Goal: Transaction & Acquisition: Obtain resource

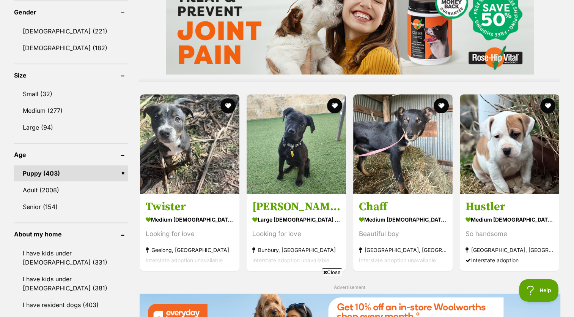
scroll to position [634, 0]
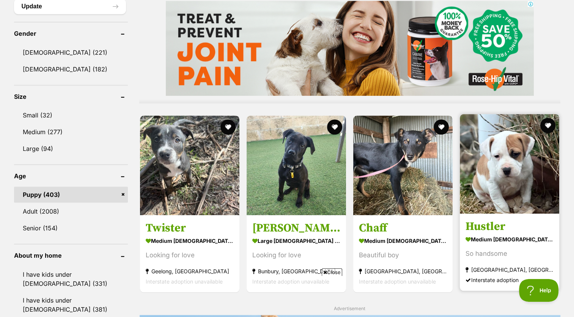
click at [499, 269] on strong "[GEOGRAPHIC_DATA], [GEOGRAPHIC_DATA]" at bounding box center [510, 269] width 88 height 10
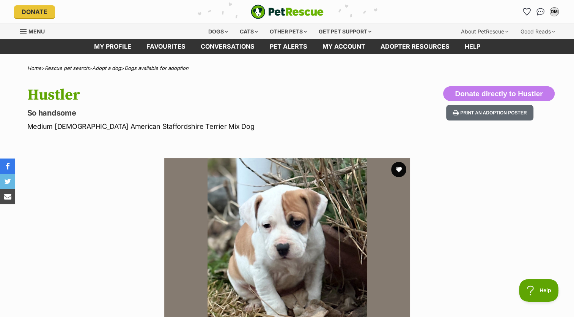
click at [109, 148] on section "Available 1 of 1 images Next Prev 1" at bounding box center [287, 275] width 433 height 257
drag, startPoint x: 109, startPoint y: 148, endPoint x: 65, endPoint y: 99, distance: 65.3
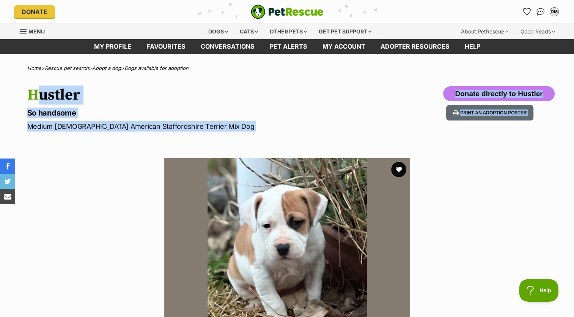
drag, startPoint x: 65, startPoint y: 99, endPoint x: 63, endPoint y: 95, distance: 5.1
click at [63, 95] on h1 "Hustler" at bounding box center [187, 94] width 321 height 17
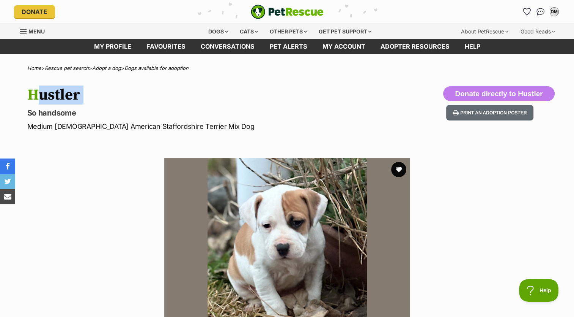
click at [63, 95] on h1 "Hustler" at bounding box center [187, 94] width 321 height 17
